Goal: Task Accomplishment & Management: Complete application form

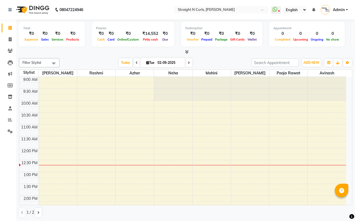
click at [314, 61] on span "ADD NEW" at bounding box center [312, 63] width 16 height 4
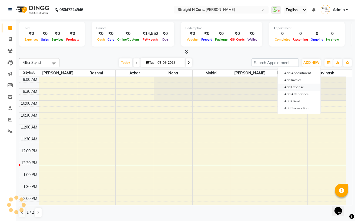
click at [292, 85] on link "Add Expense" at bounding box center [299, 87] width 43 height 7
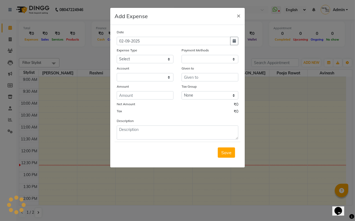
select select "1"
select select "6102"
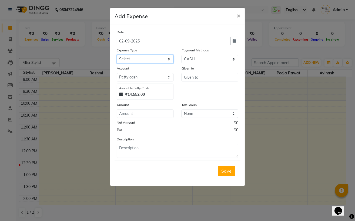
click at [144, 59] on select "Select Advance Salary Cash transfer to bank Client Snacks Electricity Fuel Ince…" at bounding box center [145, 59] width 57 height 8
select select "18826"
click at [117, 55] on select "Select Advance Salary Cash transfer to bank Client Snacks Electricity Fuel Ince…" at bounding box center [145, 59] width 57 height 8
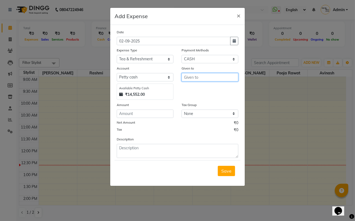
click at [201, 77] on input "text" at bounding box center [210, 77] width 57 height 8
type input "milk"
click at [201, 96] on div "Given to milk" at bounding box center [210, 82] width 65 height 34
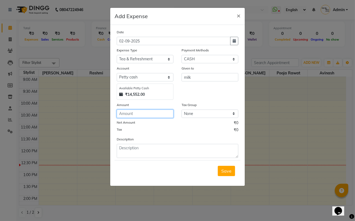
click at [133, 115] on input "number" at bounding box center [145, 113] width 57 height 8
type input "7"
type input "105"
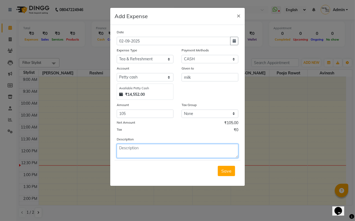
click at [137, 155] on textarea at bounding box center [178, 151] width 122 height 14
type textarea "105 milk"
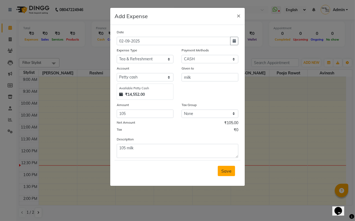
click at [228, 175] on button "Save" at bounding box center [226, 171] width 17 height 10
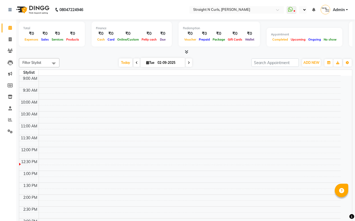
select select "en"
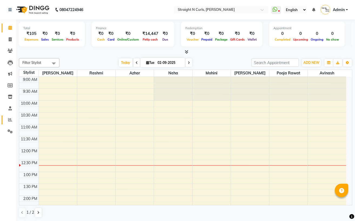
click at [12, 121] on span at bounding box center [9, 120] width 9 height 6
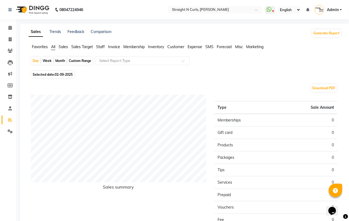
click at [77, 61] on div "Custom Range" at bounding box center [80, 61] width 25 height 8
select select "9"
select select "2025"
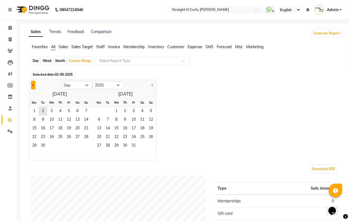
click at [35, 85] on button "Previous month" at bounding box center [33, 85] width 4 height 9
select select "8"
click at [69, 110] on span "1" at bounding box center [69, 111] width 9 height 9
click at [86, 145] on span "31" at bounding box center [86, 146] width 9 height 9
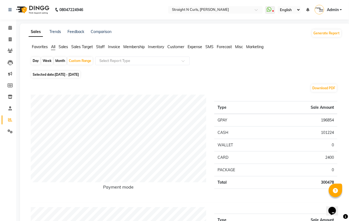
click at [64, 61] on div "Month" at bounding box center [60, 61] width 12 height 8
select select "8"
select select "2025"
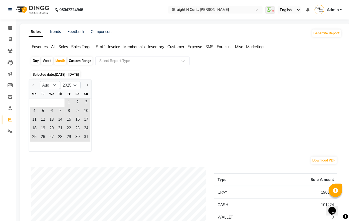
click at [30, 85] on div at bounding box center [34, 85] width 11 height 9
click at [61, 60] on div "Month" at bounding box center [60, 61] width 12 height 8
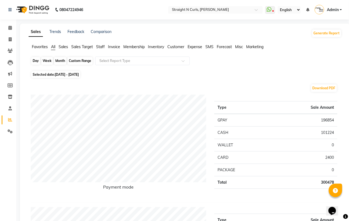
click at [63, 58] on div "Month" at bounding box center [60, 61] width 12 height 8
select select "8"
select select "2025"
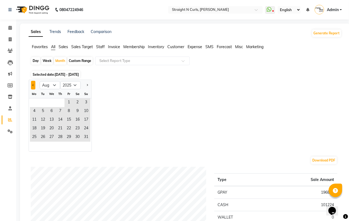
click at [32, 85] on span "Previous month" at bounding box center [33, 85] width 2 height 2
select select "7"
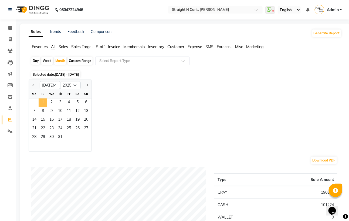
click at [39, 102] on span "1" at bounding box center [43, 102] width 9 height 9
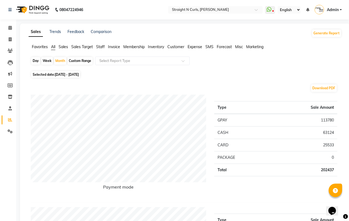
click at [83, 59] on div "Custom Range" at bounding box center [80, 61] width 25 height 8
select select "7"
select select "2025"
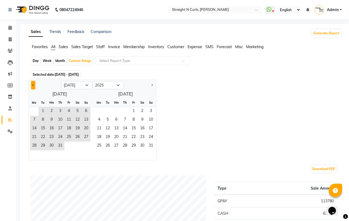
click at [32, 83] on button "Previous month" at bounding box center [33, 85] width 4 height 9
select select "6"
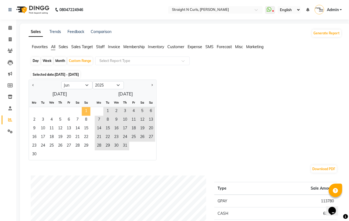
click at [87, 111] on span "1" at bounding box center [86, 111] width 9 height 9
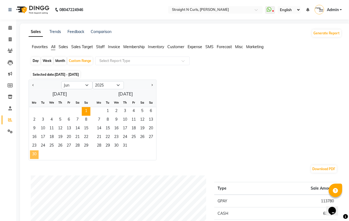
click at [35, 153] on span "30" at bounding box center [34, 154] width 9 height 9
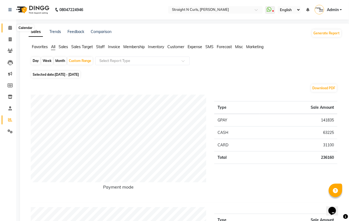
click at [9, 28] on icon at bounding box center [10, 28] width 4 height 4
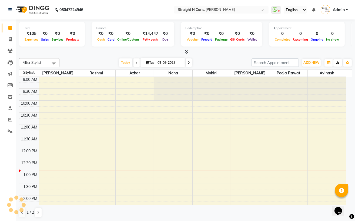
scroll to position [72, 0]
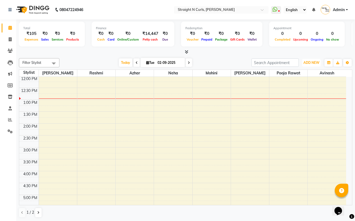
click at [317, 62] on span "ADD NEW" at bounding box center [312, 63] width 16 height 4
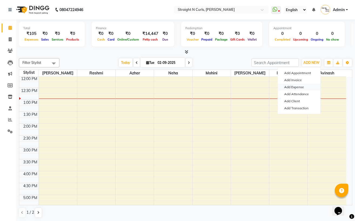
click at [300, 87] on link "Add Expense" at bounding box center [299, 87] width 43 height 7
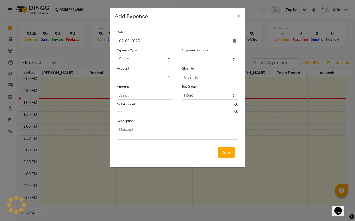
select select "1"
select select "6102"
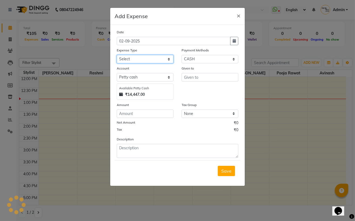
click at [148, 60] on select "Select Advance Salary Cash transfer to bank Client Snacks Electricity Fuel Ince…" at bounding box center [145, 59] width 57 height 8
select select "18817"
click at [117, 55] on select "Select Advance Salary Cash transfer to bank Client Snacks Electricity Fuel Ince…" at bounding box center [145, 59] width 57 height 8
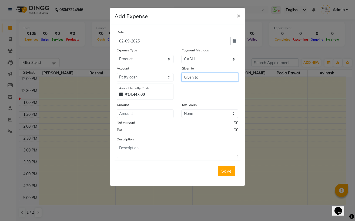
click at [199, 80] on input "text" at bounding box center [210, 77] width 57 height 8
type input "kumkum"
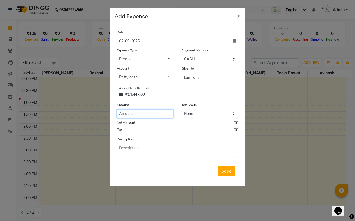
click at [147, 115] on input "number" at bounding box center [145, 113] width 57 height 8
type input "10000"
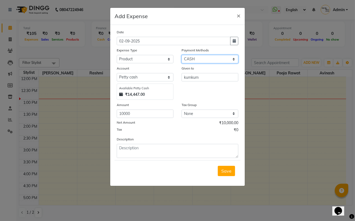
click at [197, 58] on select "Select Points CARD Wallet GPay CASH" at bounding box center [210, 59] width 57 height 8
select select "5"
click at [182, 55] on select "Select Points CARD Wallet GPay CASH" at bounding box center [210, 59] width 57 height 8
select select "6103"
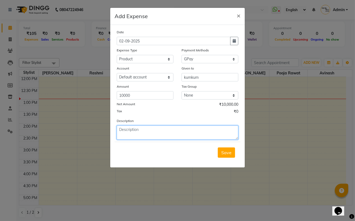
click at [143, 128] on textarea at bounding box center [178, 132] width 122 height 14
click at [122, 129] on textarea "A payment of 10k was made to kumkum via Gpay" at bounding box center [178, 132] width 122 height 14
click at [156, 130] on textarea "payment of 10k was made to kumkum via Gpay" at bounding box center [178, 132] width 122 height 14
type textarea "payment of 10k has been made to kumkum via Gpay"
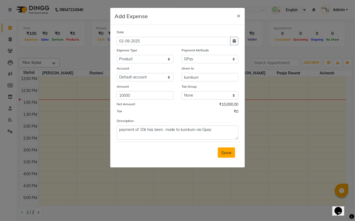
click at [231, 155] on span "Save" at bounding box center [226, 152] width 10 height 5
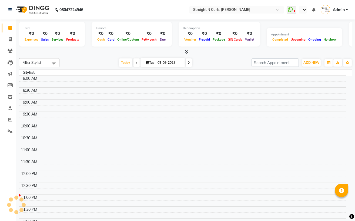
select select "en"
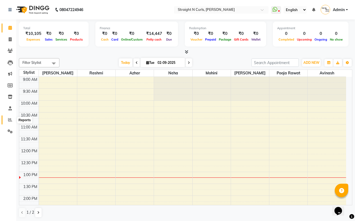
click at [10, 118] on icon at bounding box center [10, 120] width 4 height 4
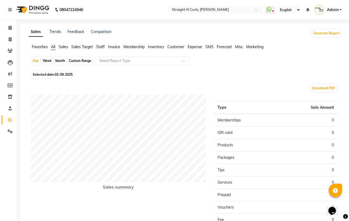
click at [193, 46] on span "Expense" at bounding box center [195, 46] width 15 height 5
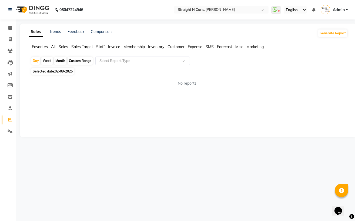
click at [61, 61] on div "Month" at bounding box center [60, 61] width 12 height 8
select select "9"
select select "2025"
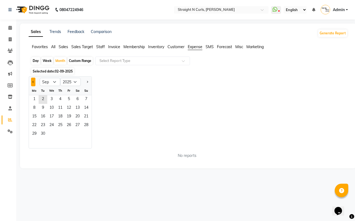
click at [32, 82] on span "Previous month" at bounding box center [33, 82] width 2 height 2
select select "6"
click at [84, 99] on span "1" at bounding box center [86, 99] width 9 height 9
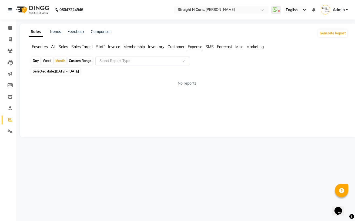
click at [136, 62] on input "text" at bounding box center [137, 60] width 78 height 5
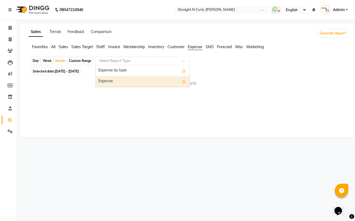
click at [134, 76] on div "Expense" at bounding box center [143, 81] width 94 height 11
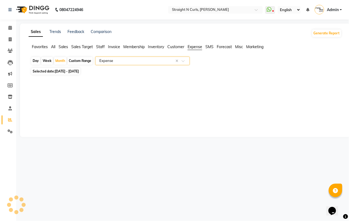
select select "filtered_report"
select select "pdf"
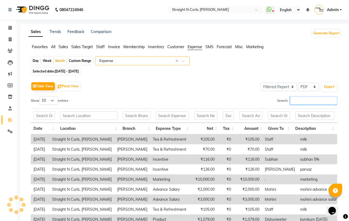
click at [309, 99] on input "Search:" at bounding box center [314, 100] width 47 height 8
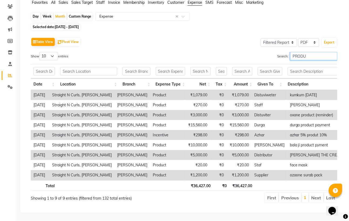
type input "PRODU"
click at [271, 193] on li "First" at bounding box center [271, 198] width 13 height 10
click at [316, 52] on input "PRODU" at bounding box center [314, 56] width 47 height 8
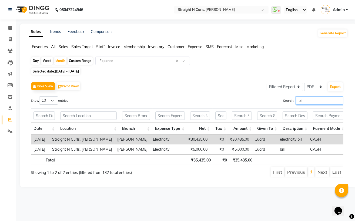
type input "bill"
click at [304, 101] on input "bill" at bounding box center [319, 100] width 47 height 8
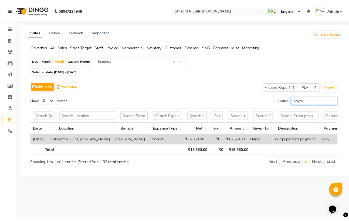
scroll to position [0, 20]
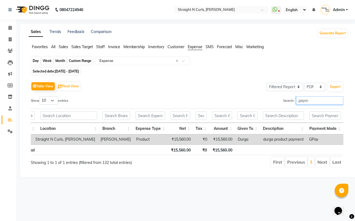
type input "paym"
click at [60, 61] on div "Month" at bounding box center [60, 61] width 12 height 8
select select "6"
select select "2025"
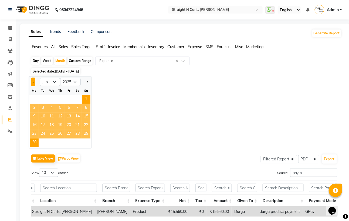
click at [32, 81] on span "Previous month" at bounding box center [33, 82] width 2 height 2
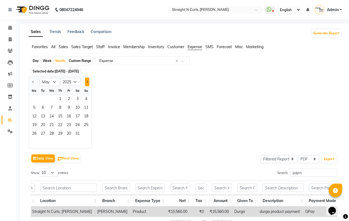
click at [86, 81] on button "Next month" at bounding box center [87, 82] width 4 height 9
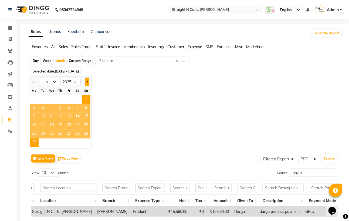
click at [86, 81] on button "Next month" at bounding box center [87, 82] width 4 height 9
select select "7"
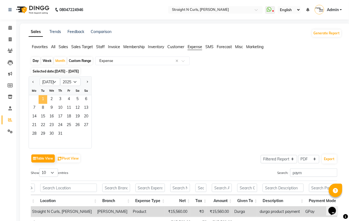
click at [39, 98] on span "1" at bounding box center [43, 99] width 9 height 9
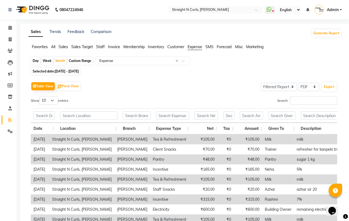
scroll to position [36, 0]
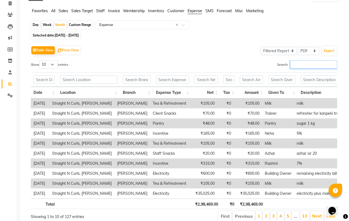
click at [296, 65] on input "Search:" at bounding box center [314, 64] width 47 height 8
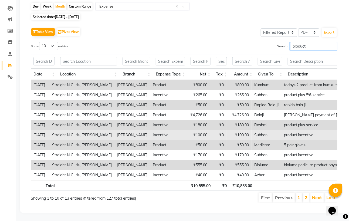
scroll to position [66, 0]
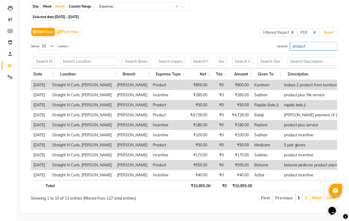
type input "product"
click at [299, 195] on link "1" at bounding box center [299, 197] width 3 height 5
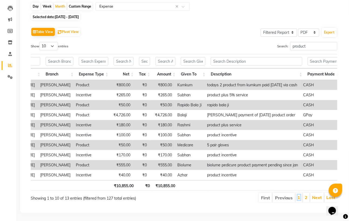
scroll to position [0, 78]
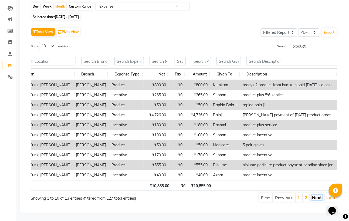
click at [317, 195] on link "Next" at bounding box center [318, 197] width 10 height 5
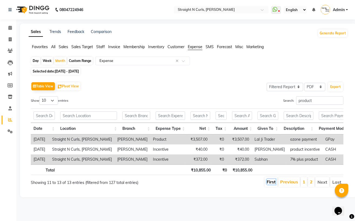
click at [270, 184] on link "First" at bounding box center [271, 181] width 9 height 5
